Goal: Information Seeking & Learning: Learn about a topic

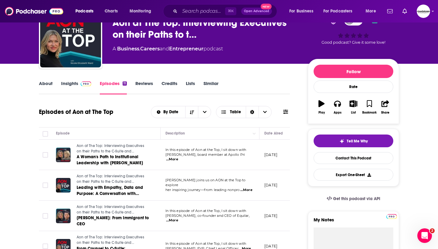
scroll to position [41, 0]
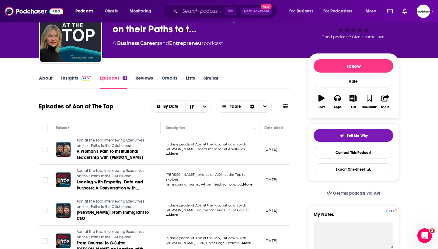
click at [178, 152] on span "...More" at bounding box center [172, 154] width 12 height 5
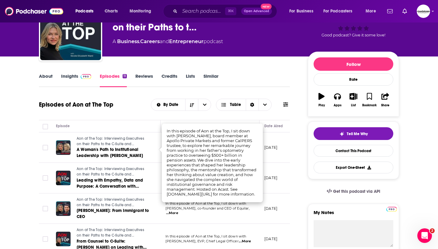
scroll to position [81, 0]
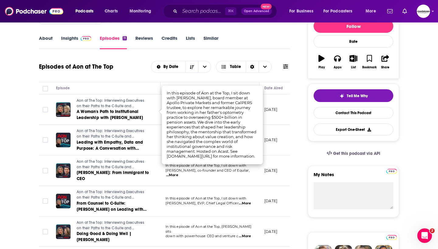
click at [147, 123] on td "Aon at The Top: Interviewing Executives on their Paths to the C-Suite and Board…" at bounding box center [105, 110] width 109 height 31
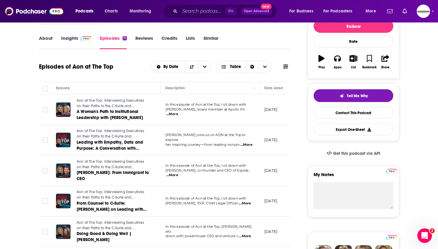
click at [248, 143] on span "...More" at bounding box center [246, 145] width 12 height 5
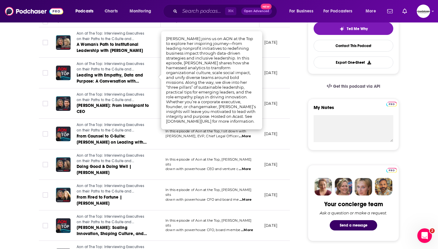
scroll to position [150, 0]
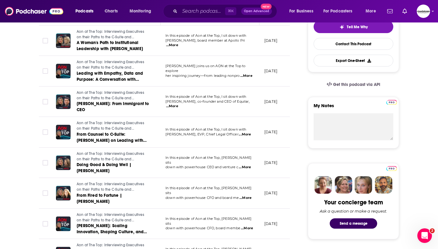
click at [247, 196] on span "...More" at bounding box center [245, 198] width 12 height 5
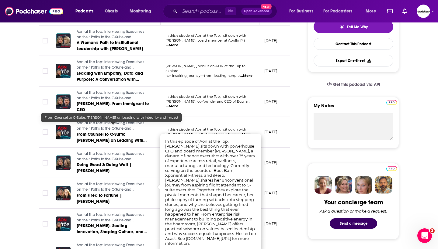
click at [128, 138] on td "Aon at The Top: Interviewing Executives on their Paths to the C-Suite and Board…" at bounding box center [105, 132] width 109 height 31
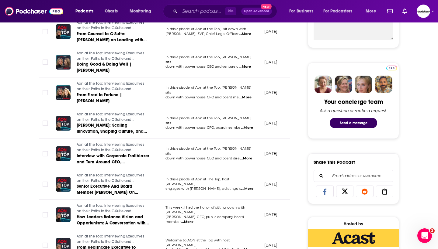
scroll to position [299, 0]
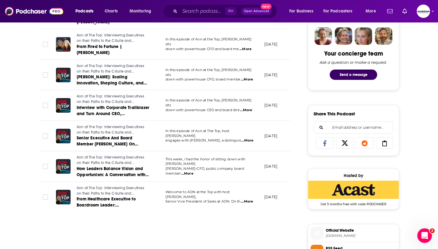
click at [245, 200] on span "...More" at bounding box center [247, 202] width 12 height 5
drag, startPoint x: 168, startPoint y: 138, endPoint x: 196, endPoint y: 148, distance: 29.4
click at [245, 200] on span "...More" at bounding box center [247, 202] width 12 height 5
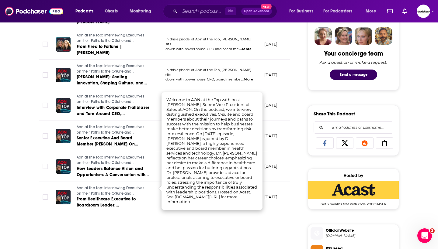
click at [156, 101] on td "Aon at The Top: Interviewing Executives on their Paths to the C-Suite and Board…" at bounding box center [105, 105] width 109 height 31
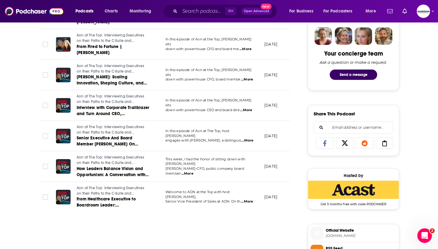
click at [246, 133] on td "In this episode of Aon at The Top, host [PERSON_NAME] engages with [PERSON_NAME…" at bounding box center [210, 136] width 99 height 31
click at [193, 172] on span "...More" at bounding box center [187, 174] width 12 height 5
click at [200, 60] on td "In this episode of Aon at the Top, [PERSON_NAME] sits down with powerhouse CFO,…" at bounding box center [210, 75] width 99 height 31
click at [248, 138] on span "...More" at bounding box center [247, 140] width 12 height 5
